Goal: Find specific page/section: Find specific page/section

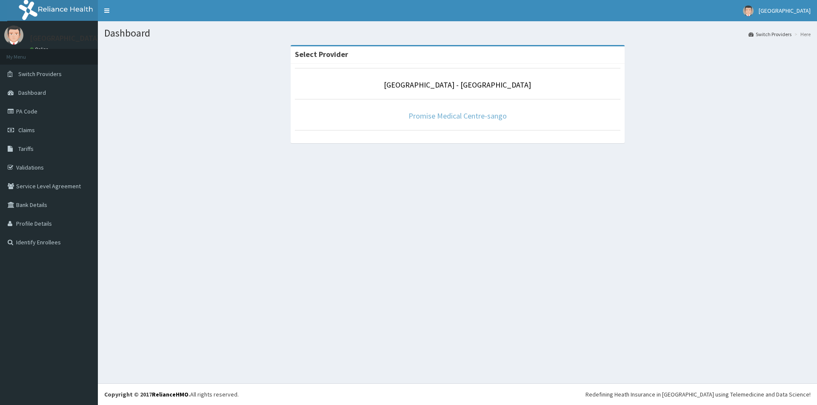
click at [465, 115] on link "Promise Medical Centre-sango" at bounding box center [457, 116] width 98 height 10
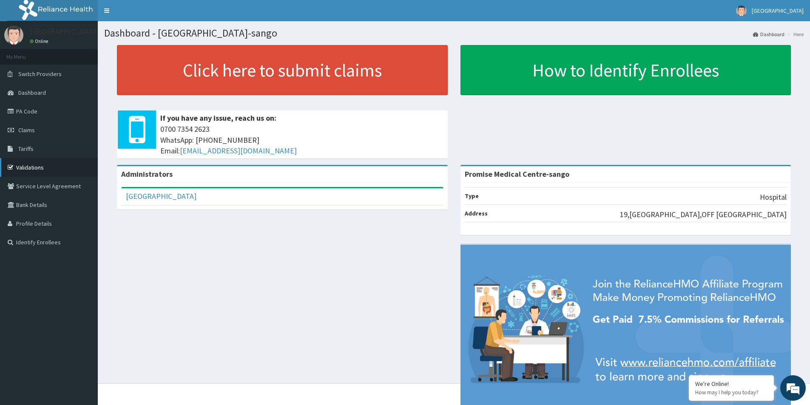
click at [33, 169] on link "Validations" at bounding box center [49, 167] width 98 height 19
